Goal: Information Seeking & Learning: Learn about a topic

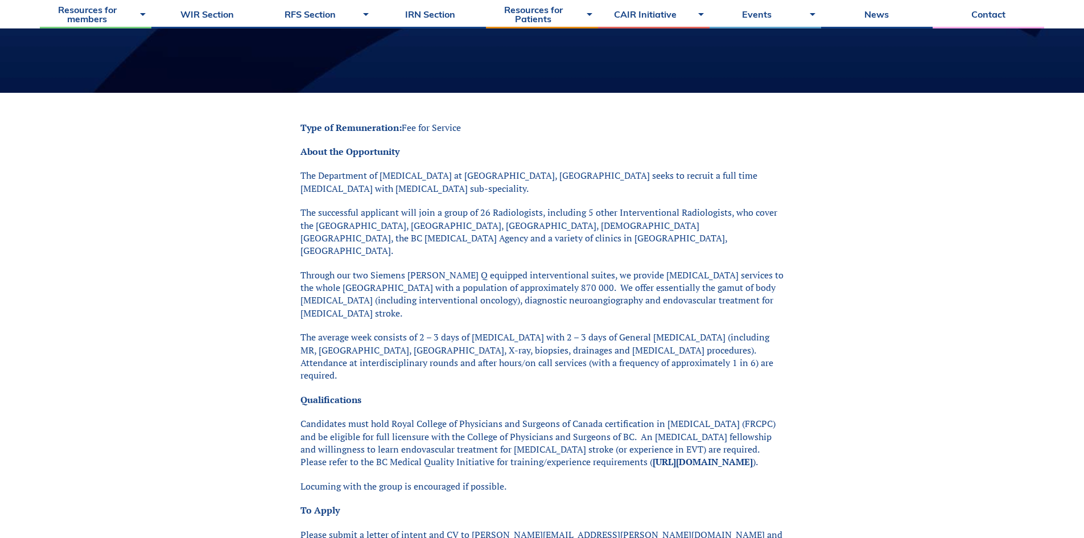
scroll to position [228, 0]
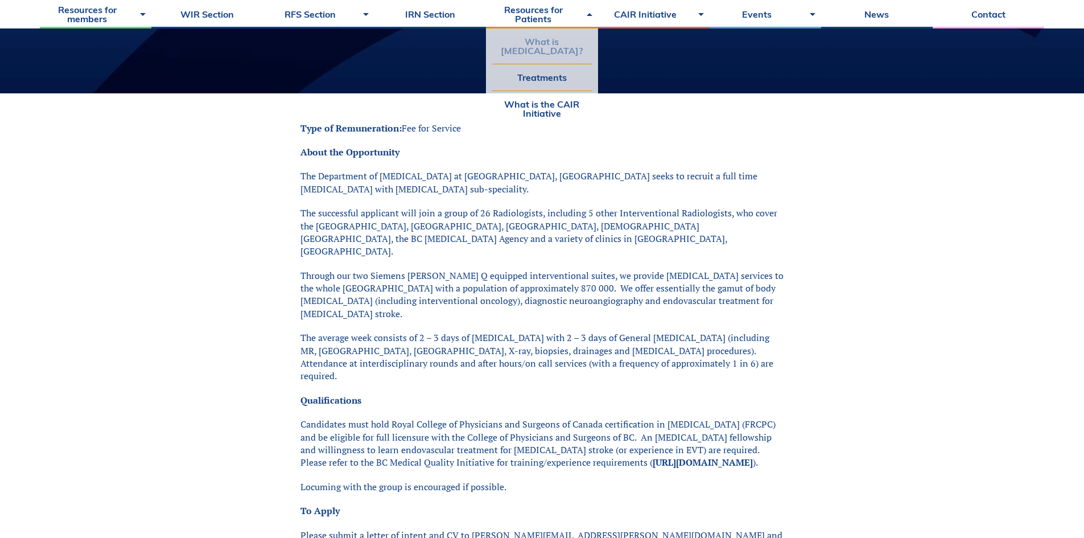
click at [542, 57] on link "What is [MEDICAL_DATA]?" at bounding box center [542, 45] width 100 height 35
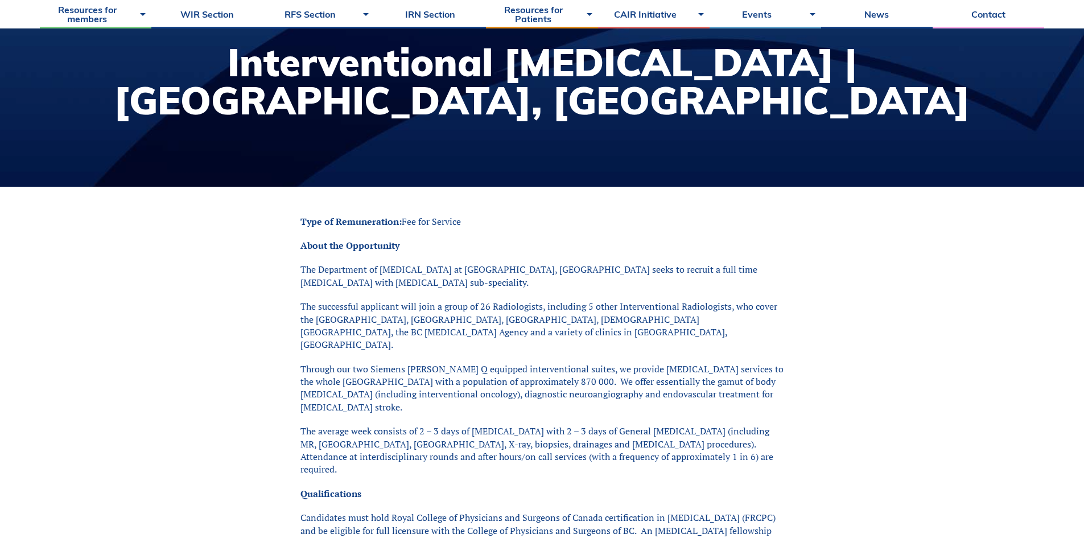
scroll to position [114, 0]
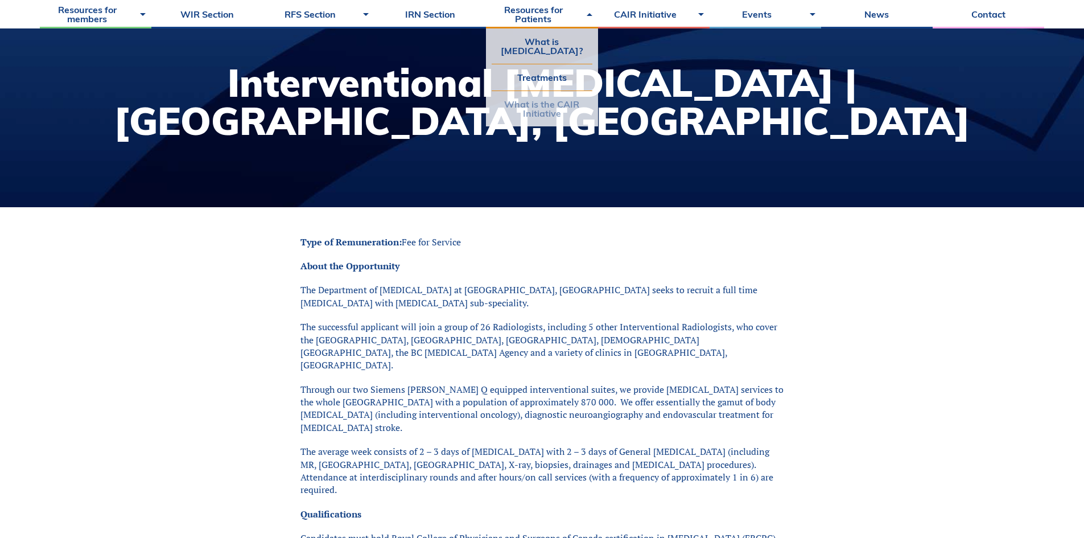
click at [538, 115] on link "What is the CAIR Initiative" at bounding box center [542, 108] width 100 height 35
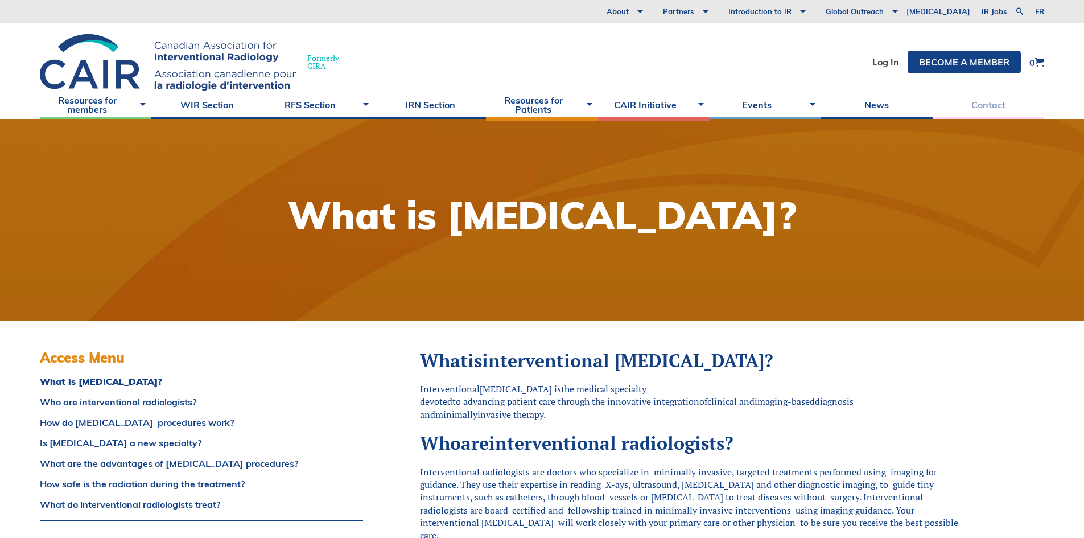
click at [981, 103] on link "Contact" at bounding box center [989, 104] width 112 height 28
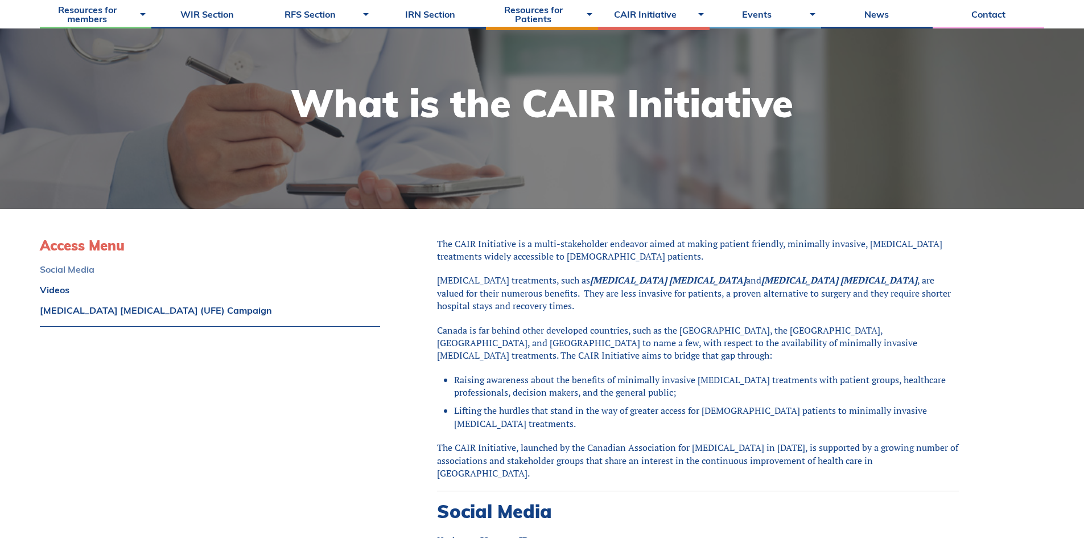
scroll to position [57, 0]
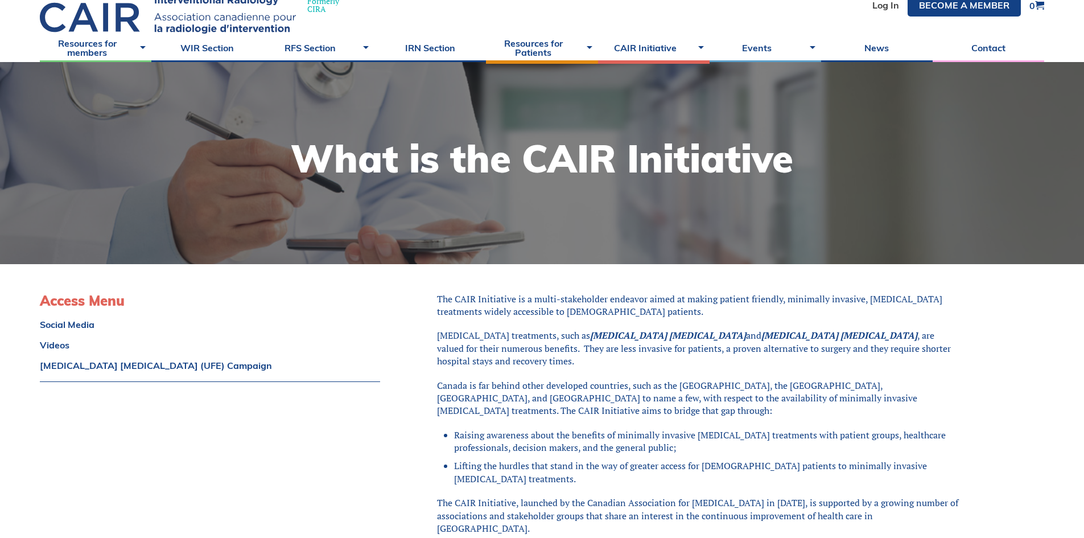
click at [80, 303] on h3 "Access Menu" at bounding box center [210, 300] width 340 height 17
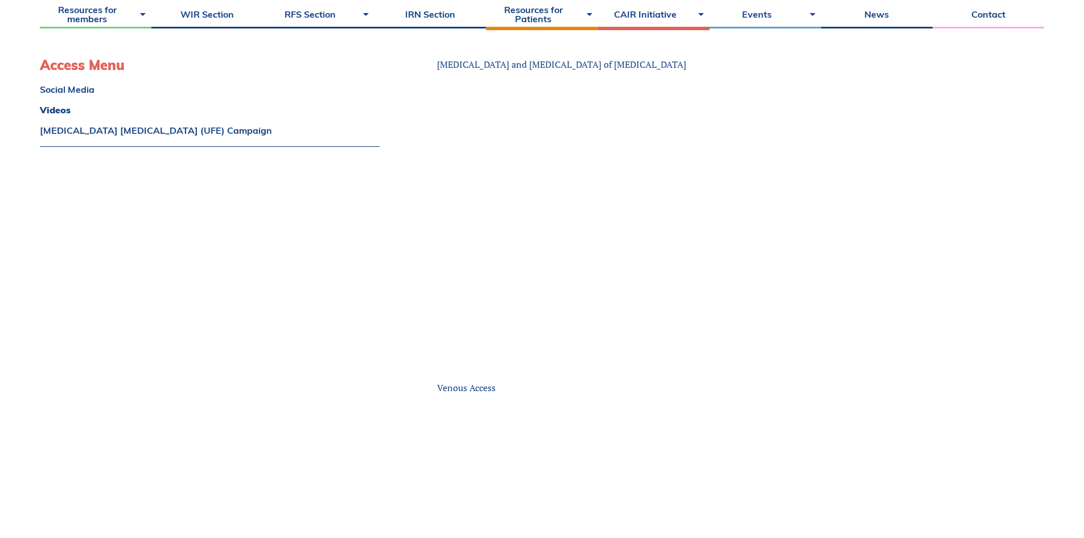
scroll to position [1366, 0]
